Goal: Find specific page/section: Find specific page/section

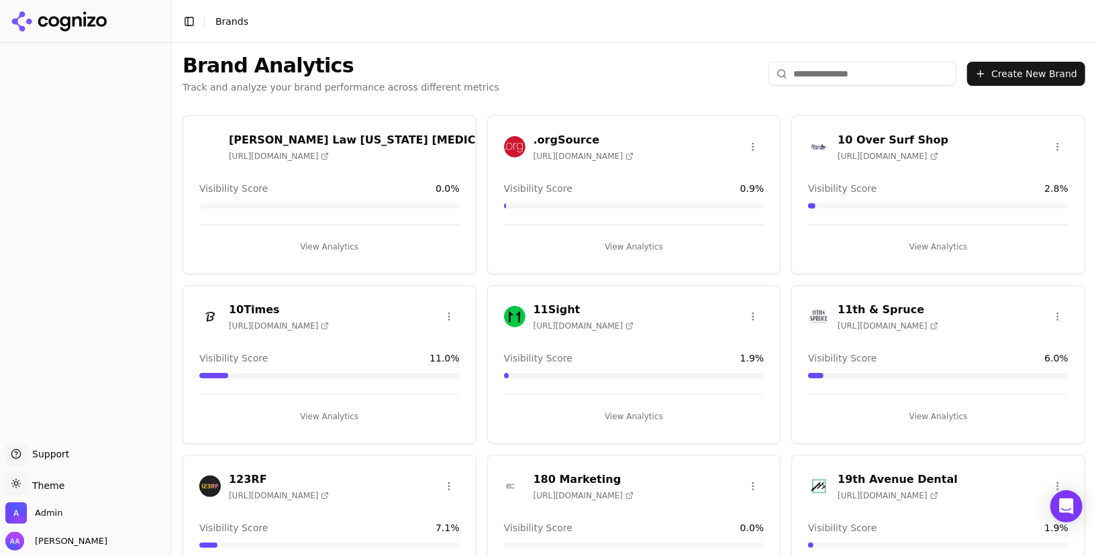
click at [826, 66] on input "search" at bounding box center [863, 74] width 188 height 24
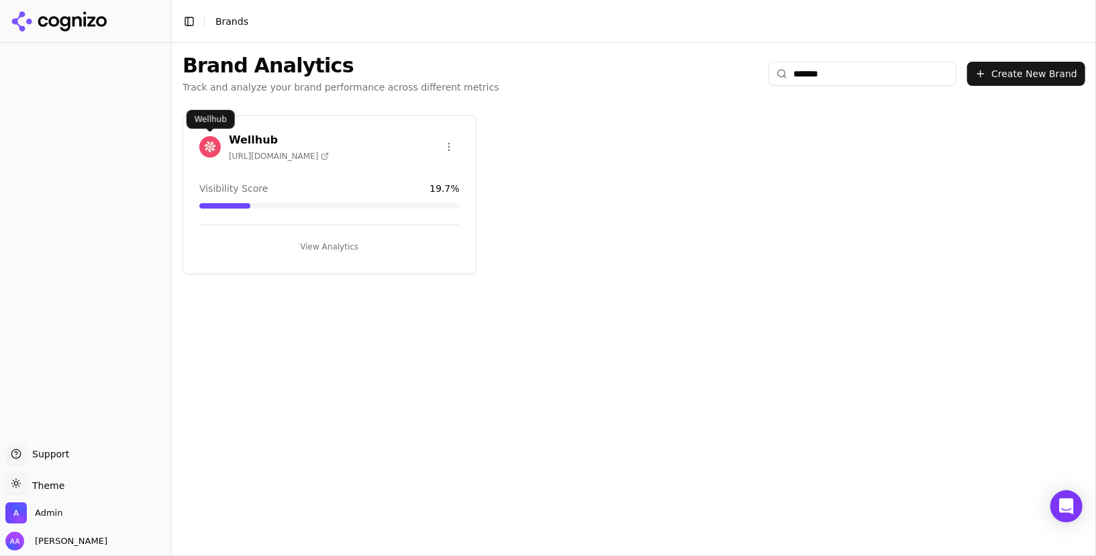
type input "*******"
click at [205, 142] on img at bounding box center [209, 146] width 21 height 21
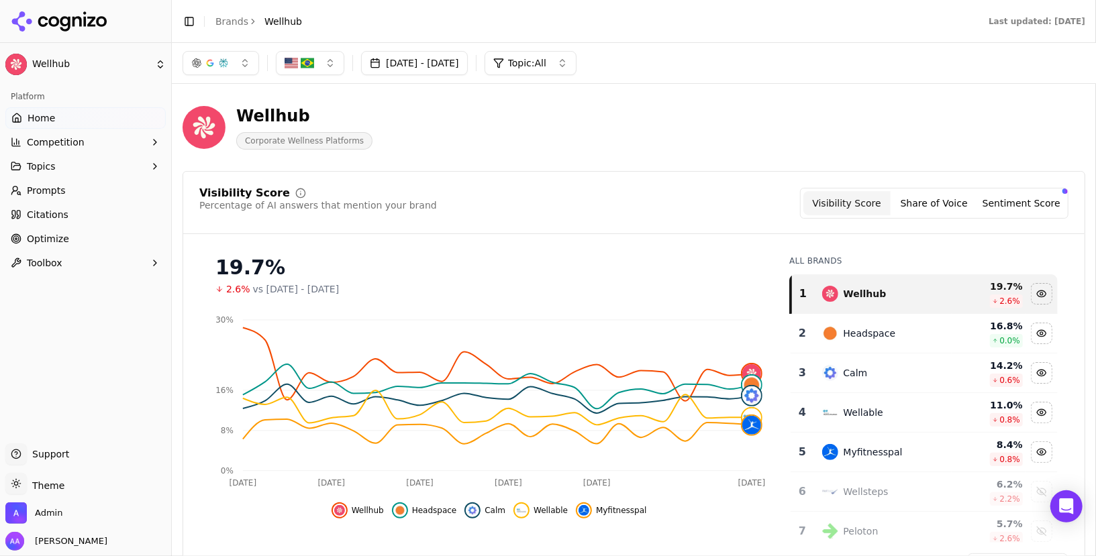
click at [227, 26] on link "Brands" at bounding box center [231, 21] width 33 height 11
